Goal: Task Accomplishment & Management: Manage account settings

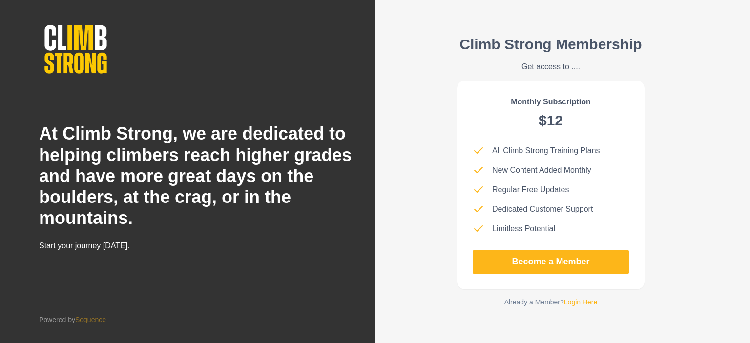
click at [575, 302] on link "Login Here" at bounding box center [581, 302] width 34 height 8
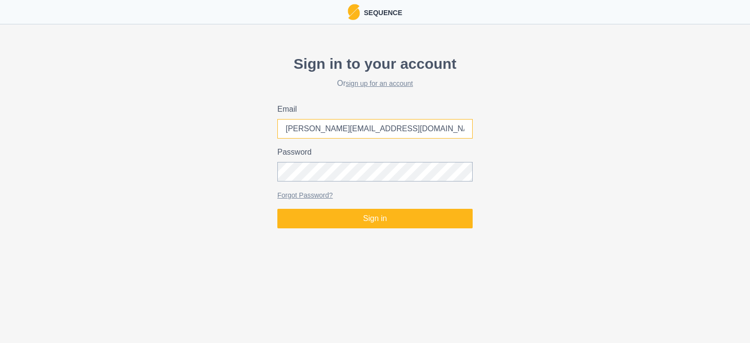
drag, startPoint x: 306, startPoint y: 131, endPoint x: 244, endPoint y: 139, distance: 63.0
click at [244, 139] on div "Sign in to your account Or sign up for an account Email [PERSON_NAME][EMAIL_ADD…" at bounding box center [375, 141] width 750 height 184
click at [343, 122] on input "@[DOMAIN_NAME]" at bounding box center [374, 129] width 195 height 20
click at [372, 124] on input "@[DOMAIN_NAME]" at bounding box center [374, 129] width 195 height 20
drag, startPoint x: 372, startPoint y: 124, endPoint x: 265, endPoint y: 128, distance: 106.6
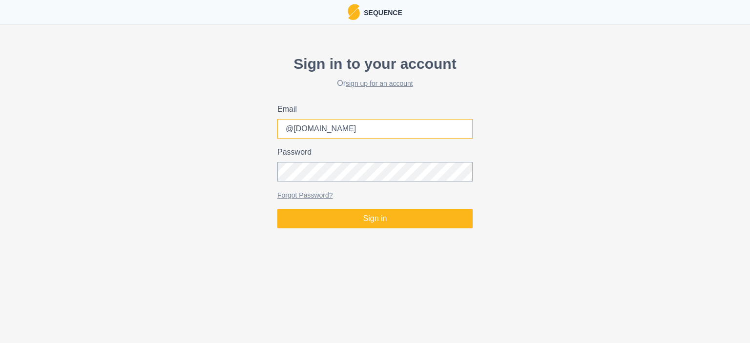
click at [265, 128] on div "Sign in to your account Or sign up for an account Email @[DOMAIN_NAME] Password…" at bounding box center [375, 141] width 750 height 184
type input "[PERSON_NAME][EMAIL_ADDRESS][DOMAIN_NAME]"
click at [264, 163] on div "Sign in to your account Or sign up for an account Email [PERSON_NAME][EMAIL_ADD…" at bounding box center [375, 141] width 750 height 184
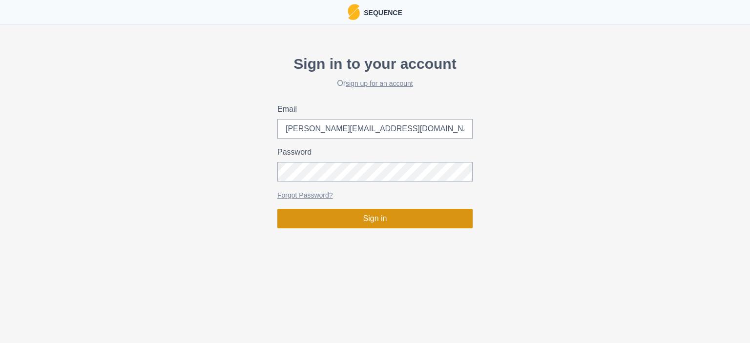
click at [304, 220] on button "Sign in" at bounding box center [374, 219] width 195 height 20
